Goal: Check status: Check status

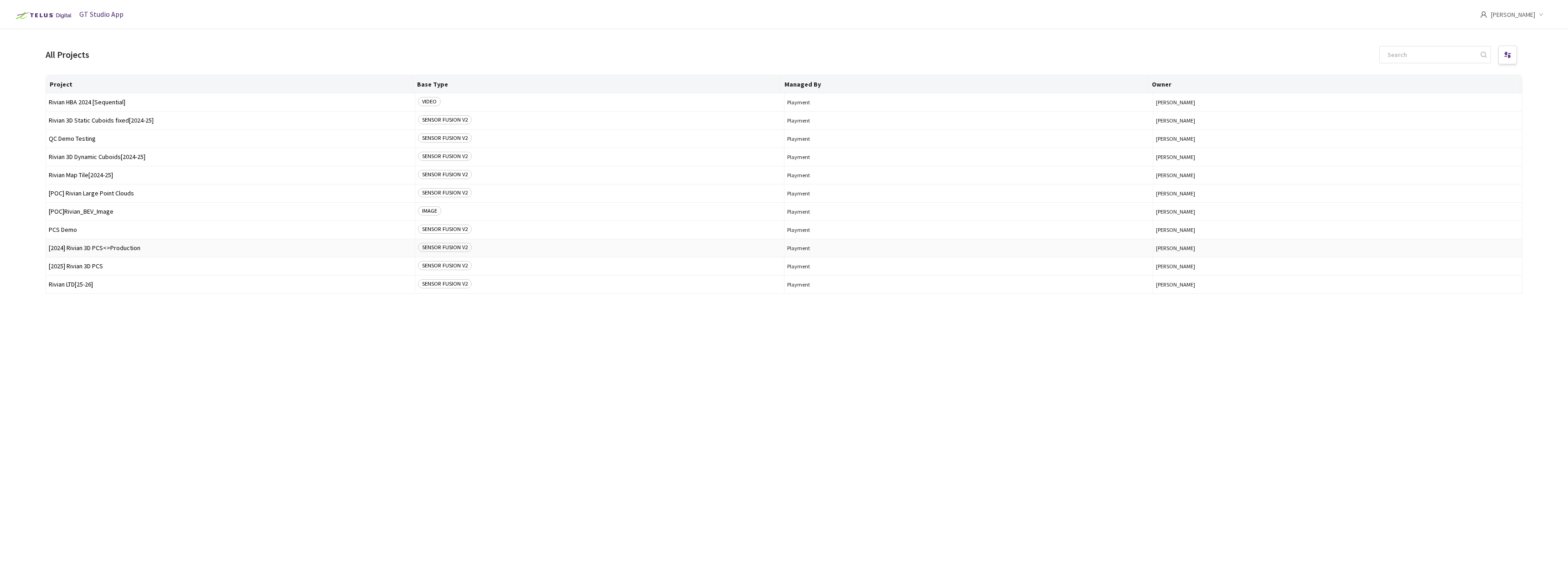
click at [122, 247] on span "[2024] Rivian 3D PCS<>Production" at bounding box center [230, 248] width 363 height 7
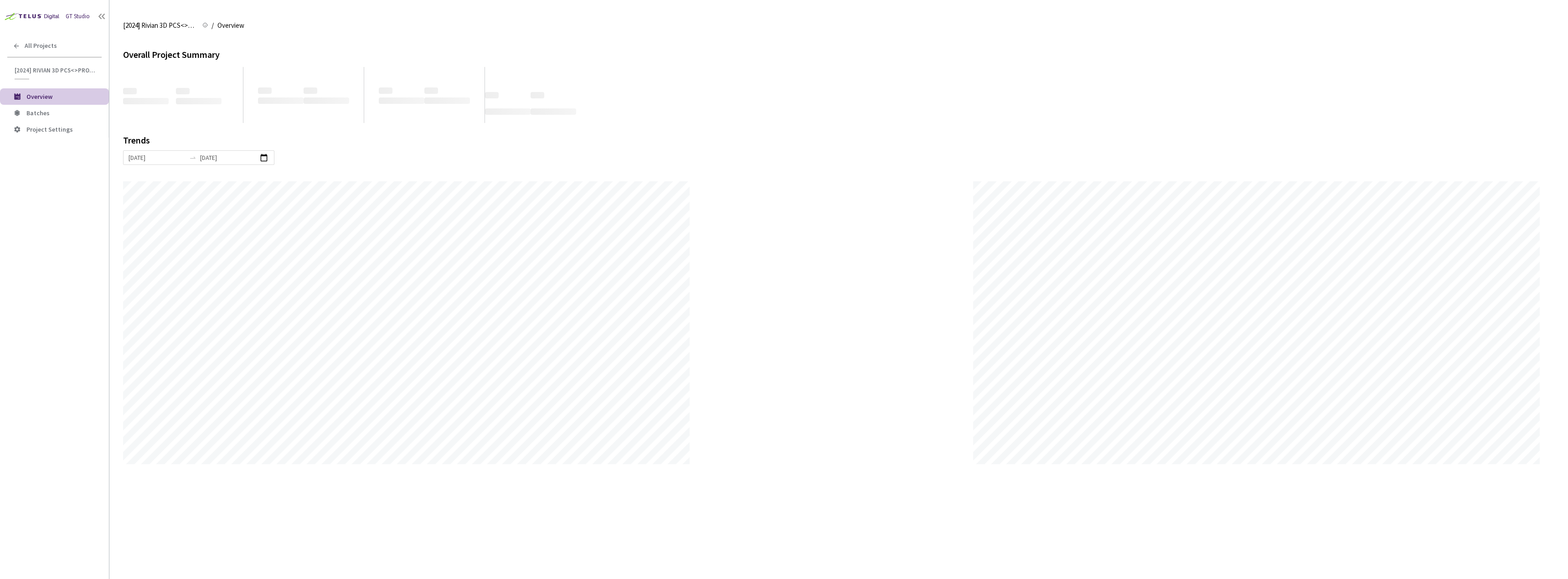
scroll to position [579, 1568]
click at [74, 120] on li "Batches" at bounding box center [54, 113] width 109 height 16
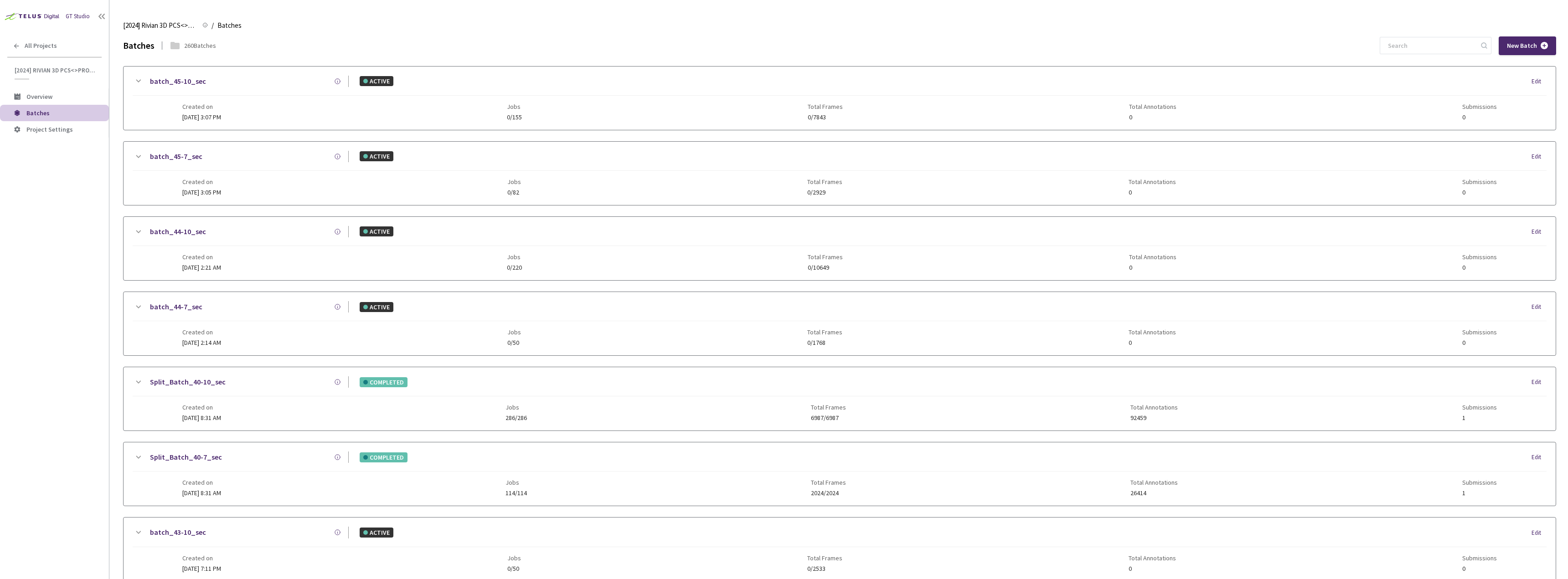
click at [1315, 35] on div "[2024] Rivian 3D PCS<>Production [2024] Rivian 3D PCS<>Production / Batches Bat…" at bounding box center [840, 25] width 1434 height 22
click at [1315, 39] on input at bounding box center [1431, 45] width 97 height 16
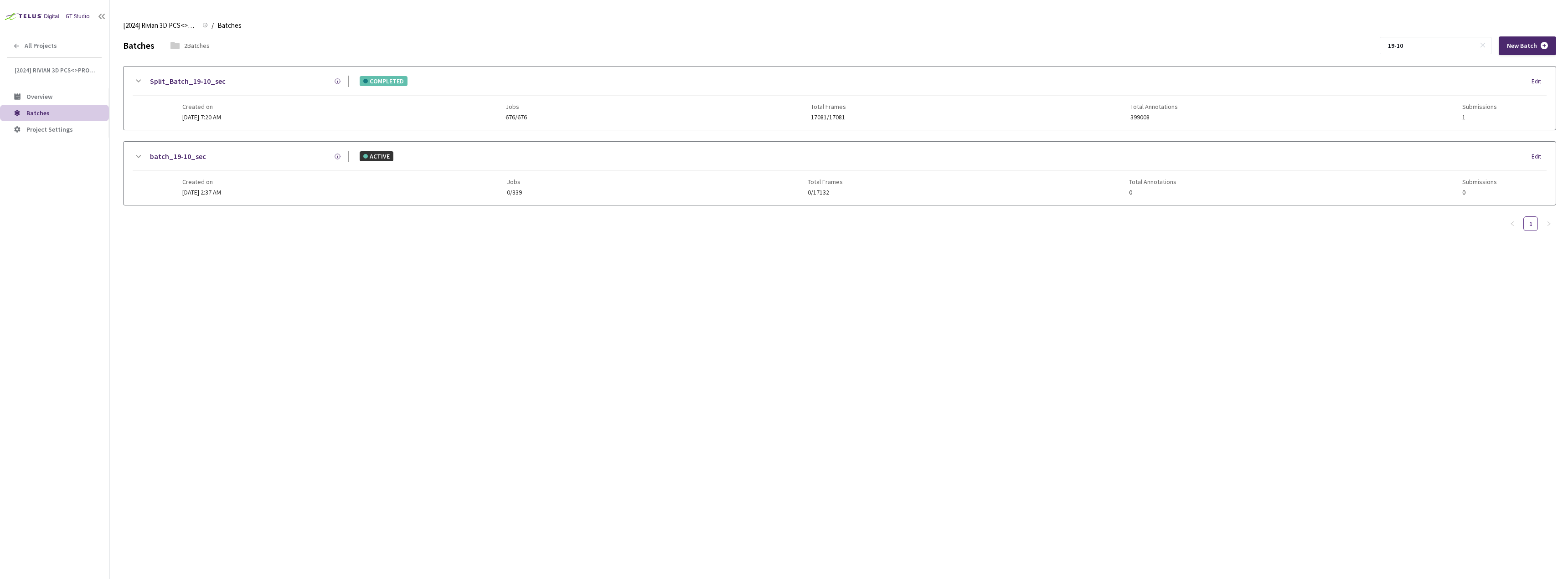
type input "19-10"
click at [193, 88] on div "Split_Batch_19-10_sec COMPLETED Edit" at bounding box center [839, 85] width 1414 height 20
click at [193, 86] on link "Split_Batch_19-10_sec" at bounding box center [188, 81] width 76 height 11
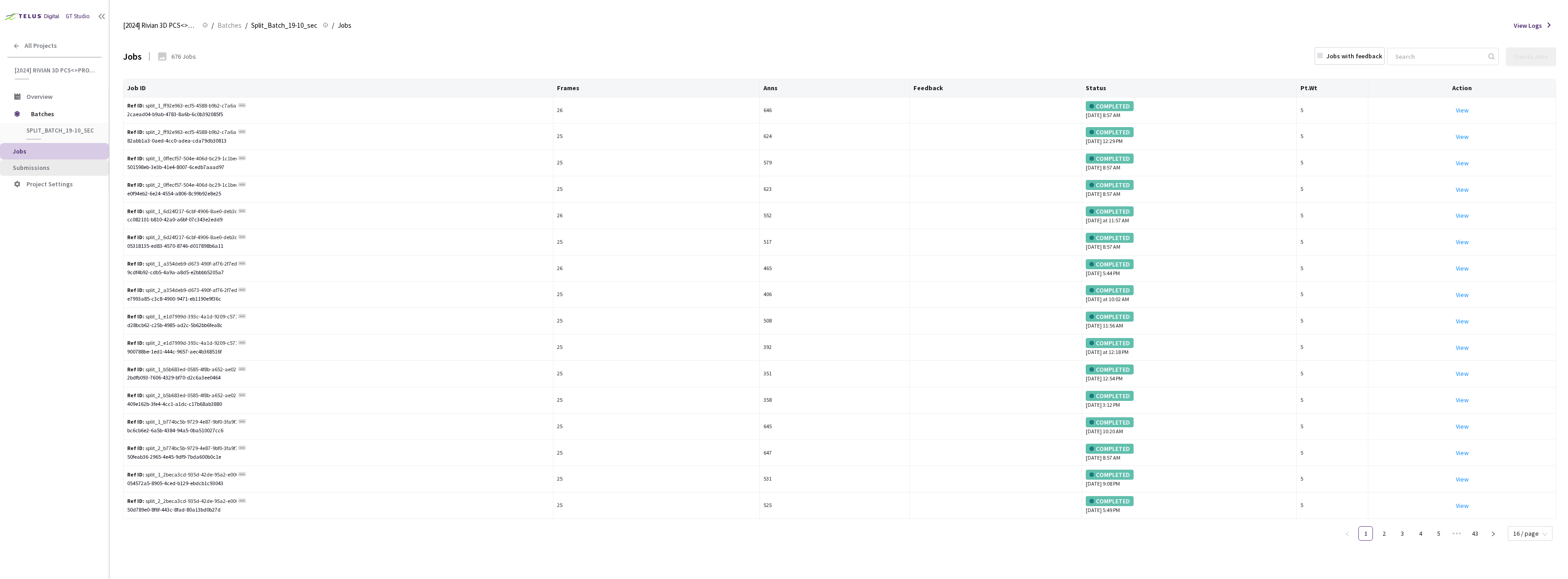
click at [68, 166] on span "Submissions" at bounding box center [57, 168] width 89 height 8
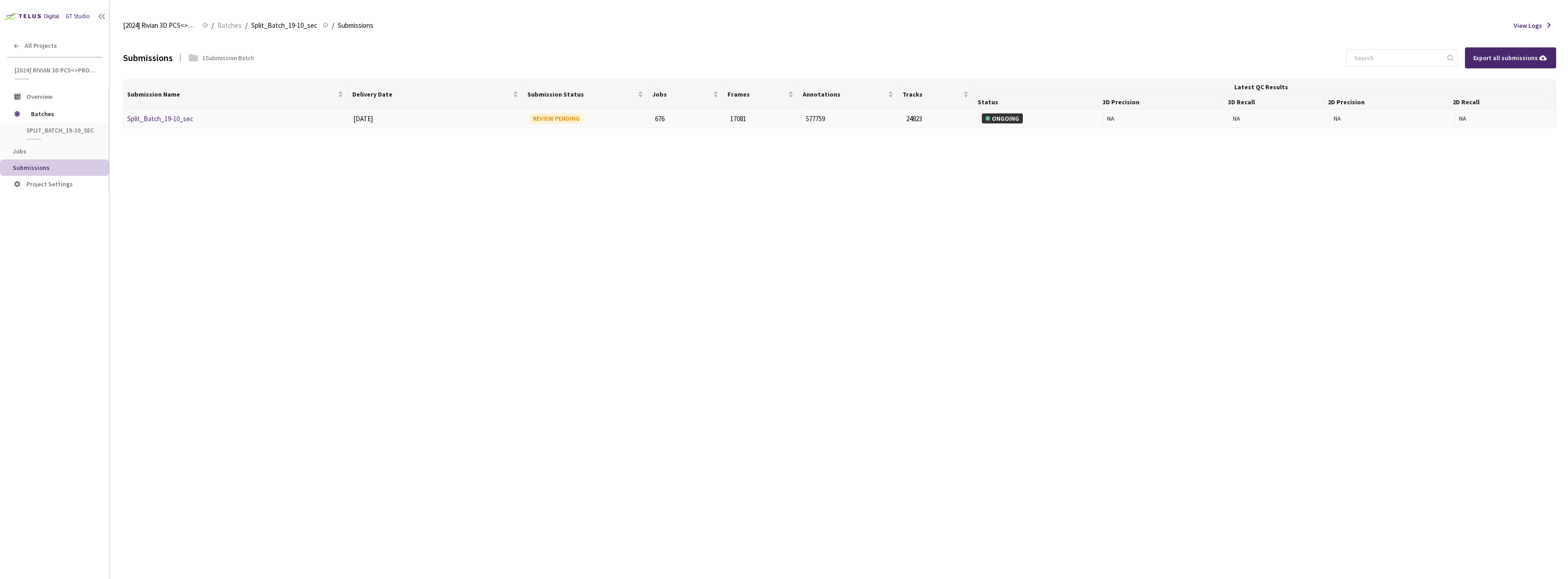
click at [177, 121] on link "Split_Batch_19-10_sec" at bounding box center [160, 118] width 66 height 8
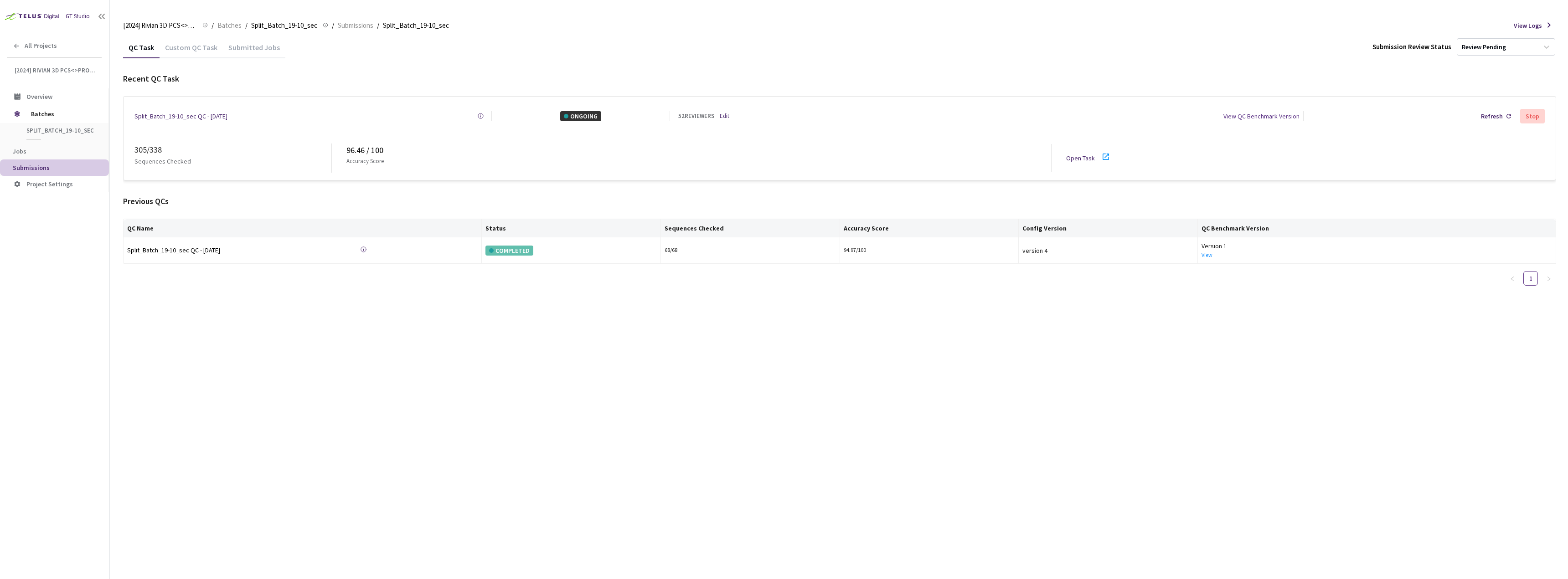
click at [1103, 151] on icon at bounding box center [1106, 156] width 11 height 11
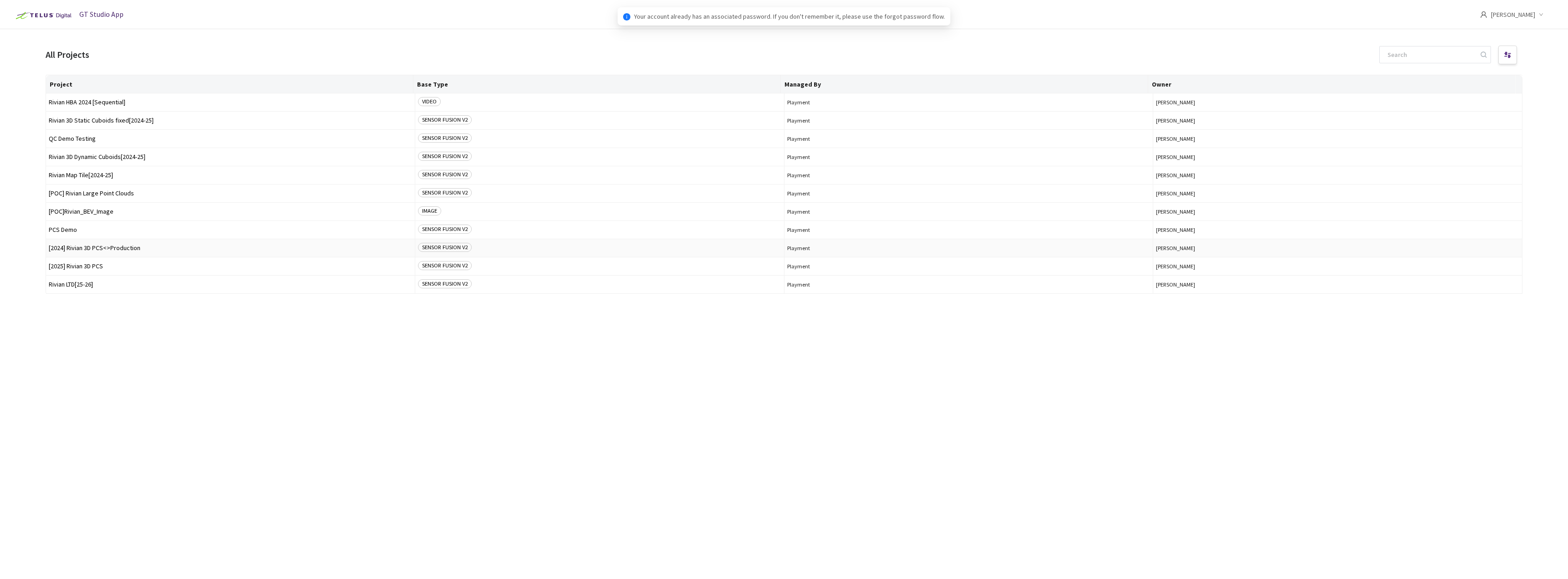
click at [188, 246] on span "[2024] Rivian 3D PCS<>Production" at bounding box center [230, 248] width 363 height 7
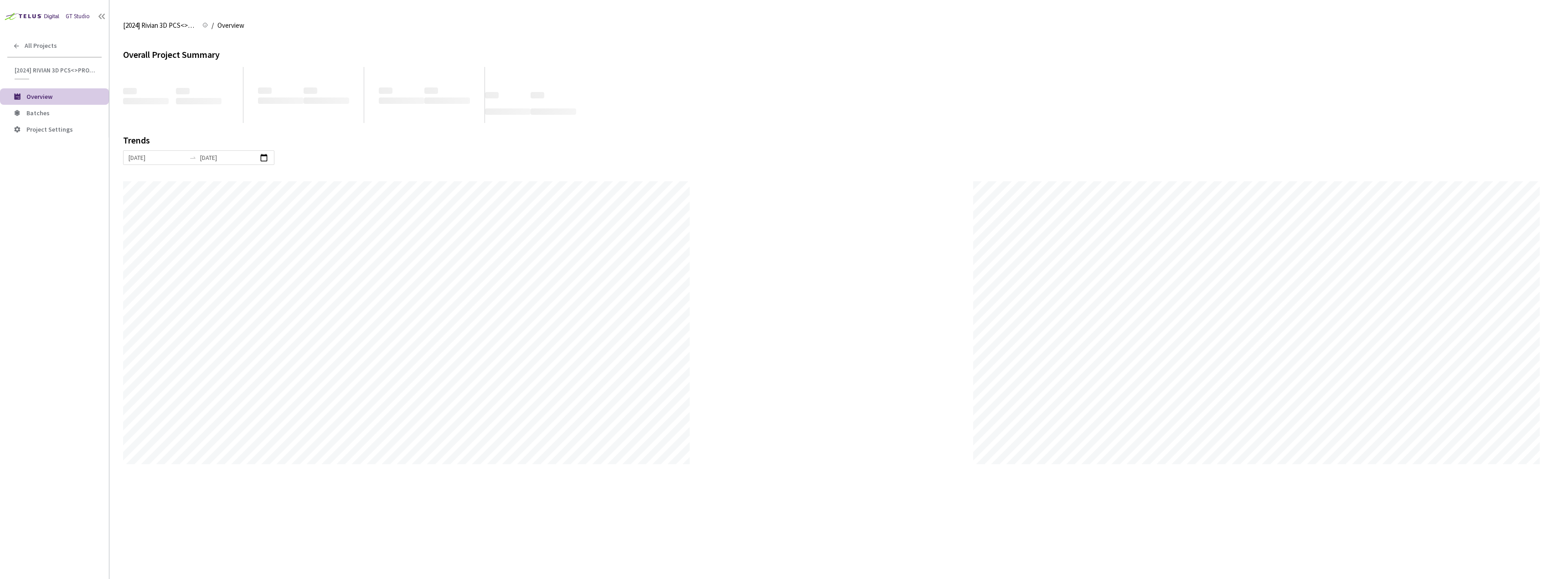
scroll to position [579, 1568]
click at [81, 115] on span "Batches" at bounding box center [64, 113] width 75 height 8
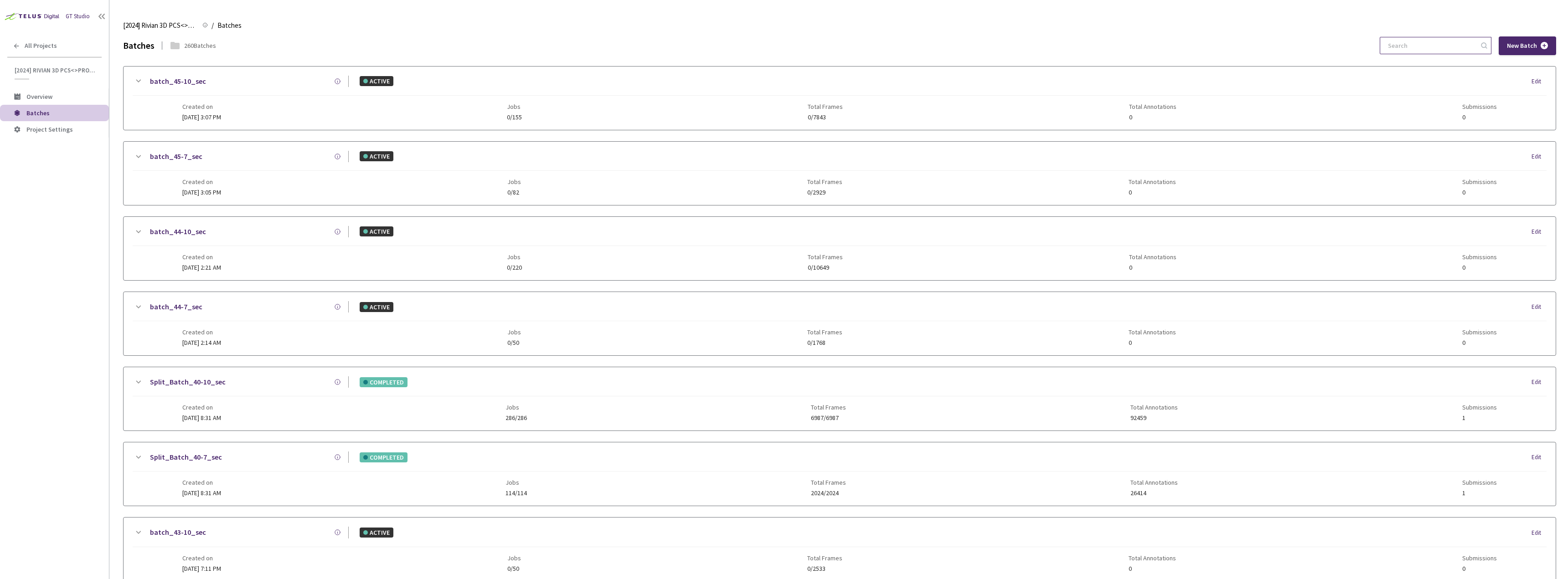
click at [1403, 44] on input at bounding box center [1431, 45] width 97 height 16
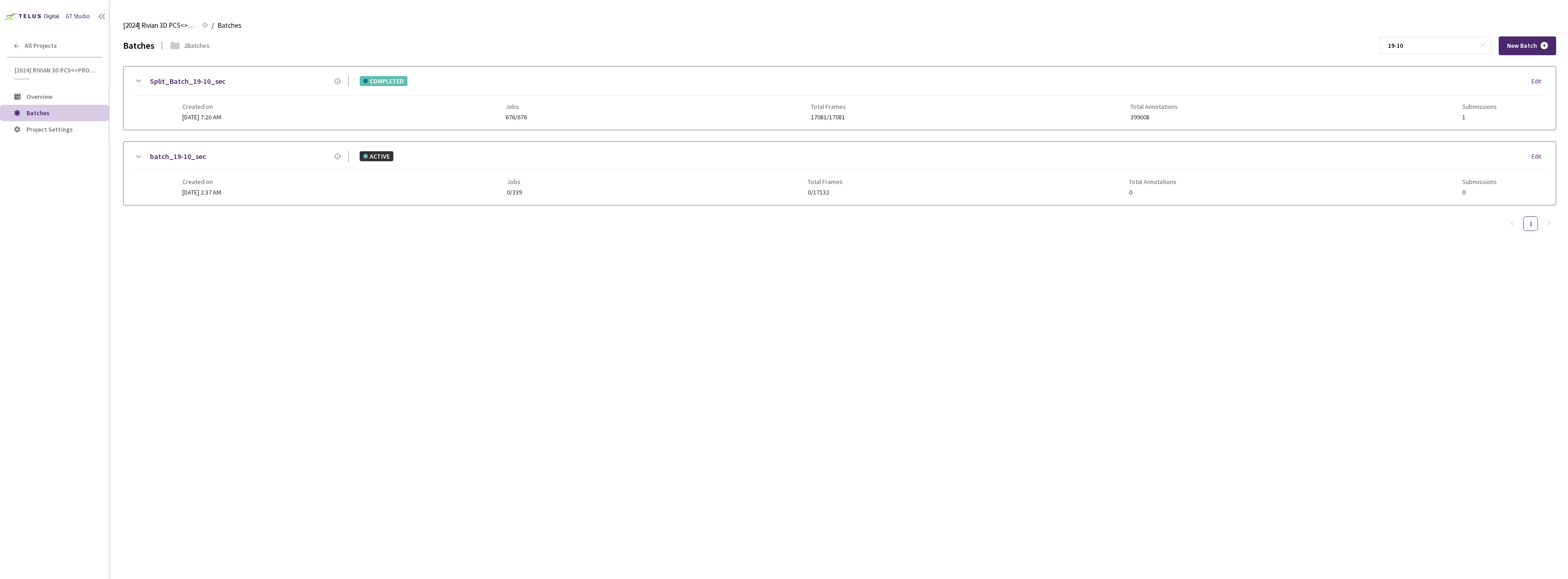
type input "19-10"
click at [193, 85] on link "Split_Batch_19-10_sec" at bounding box center [188, 81] width 76 height 11
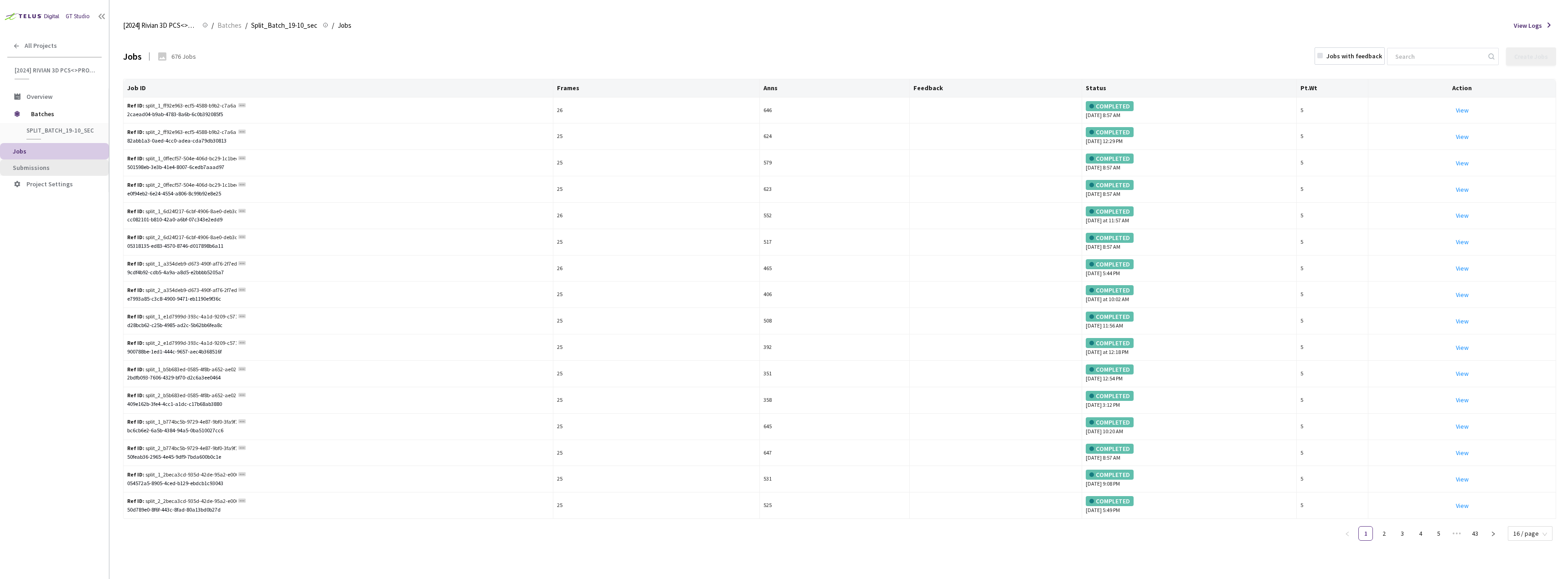
click at [89, 160] on li "Submissions" at bounding box center [54, 168] width 109 height 16
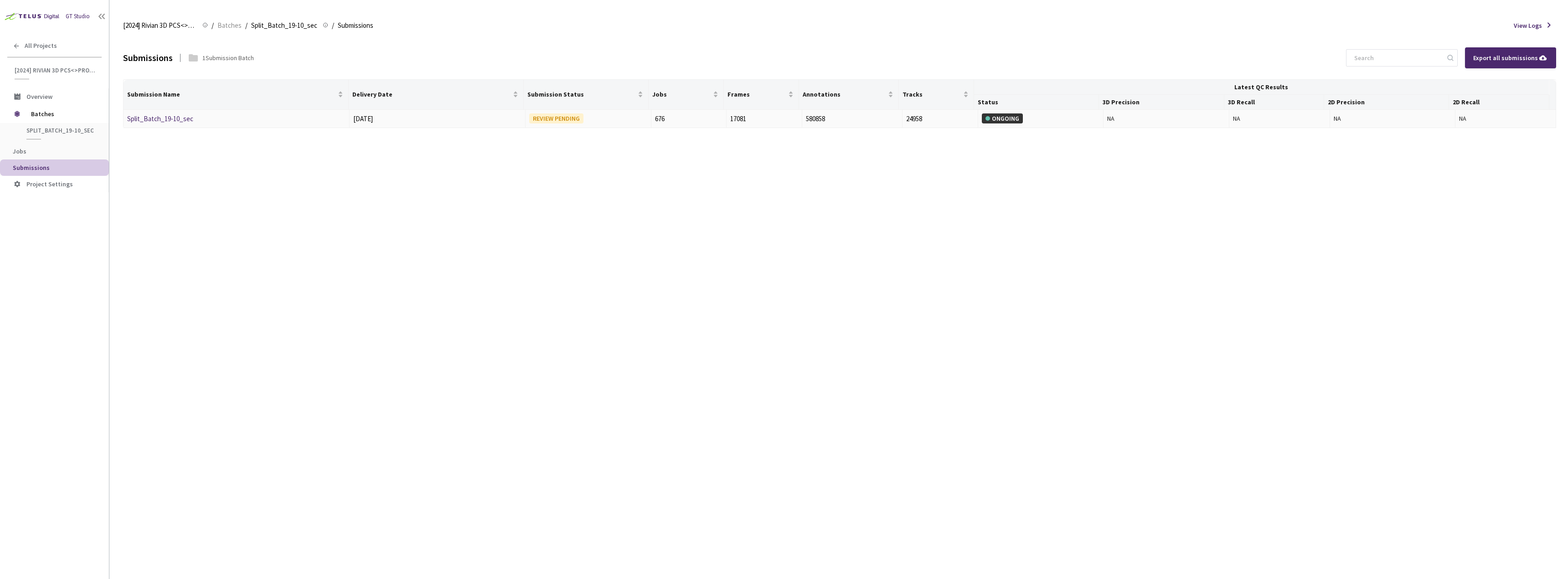
click at [175, 123] on link "Split_Batch_19-10_sec" at bounding box center [160, 118] width 66 height 8
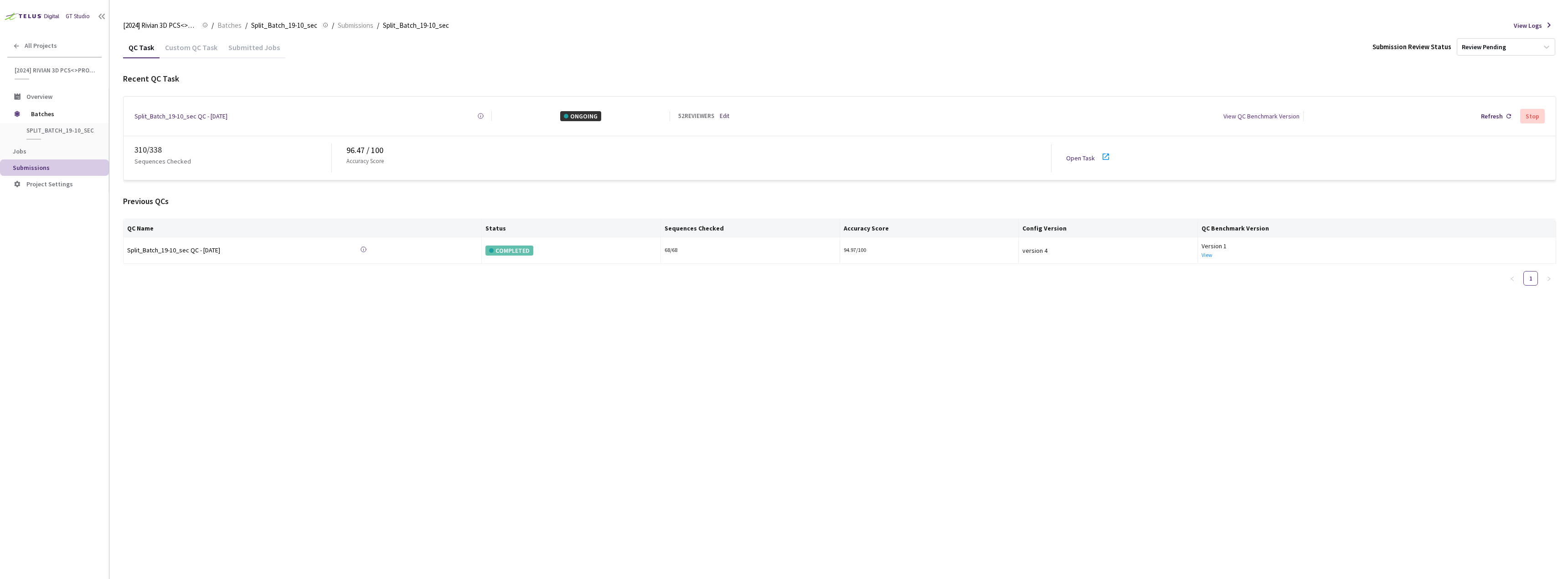
click at [1113, 151] on div at bounding box center [1109, 158] width 16 height 14
